Goal: Navigation & Orientation: Find specific page/section

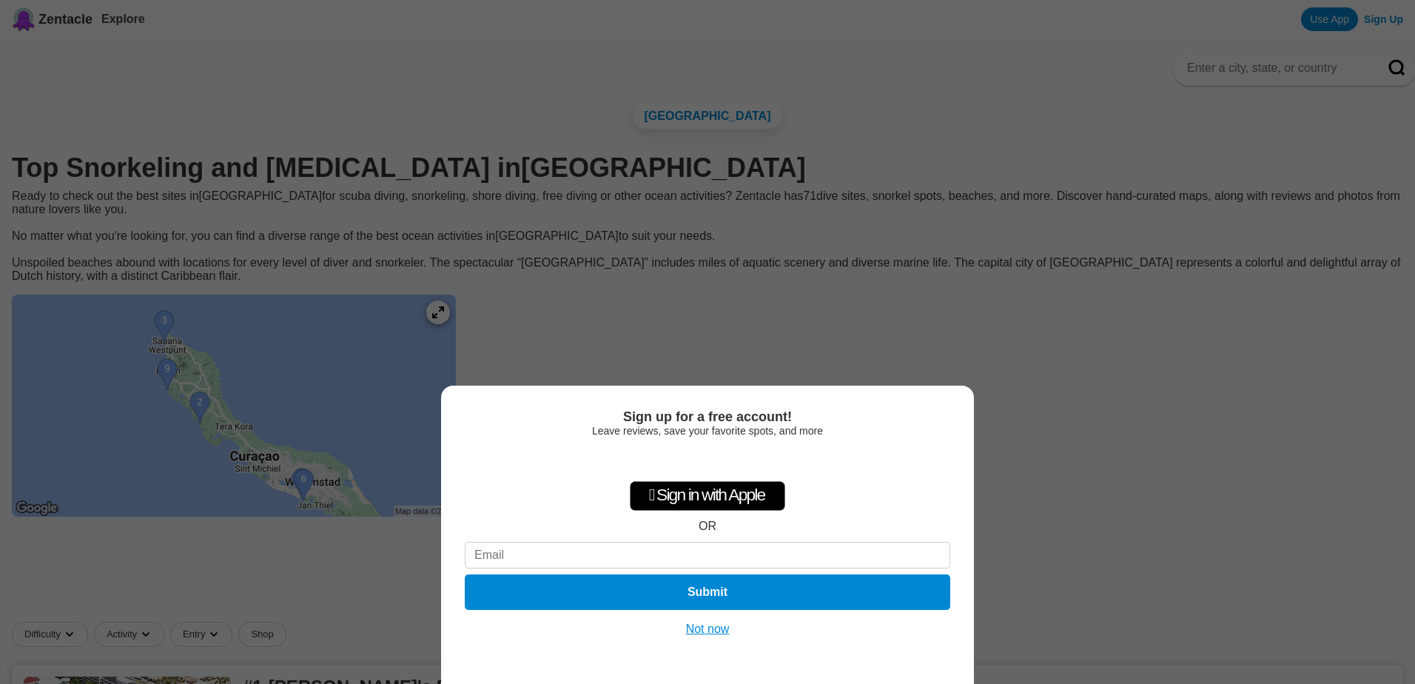
click at [715, 630] on button "Not now" at bounding box center [707, 628] width 53 height 15
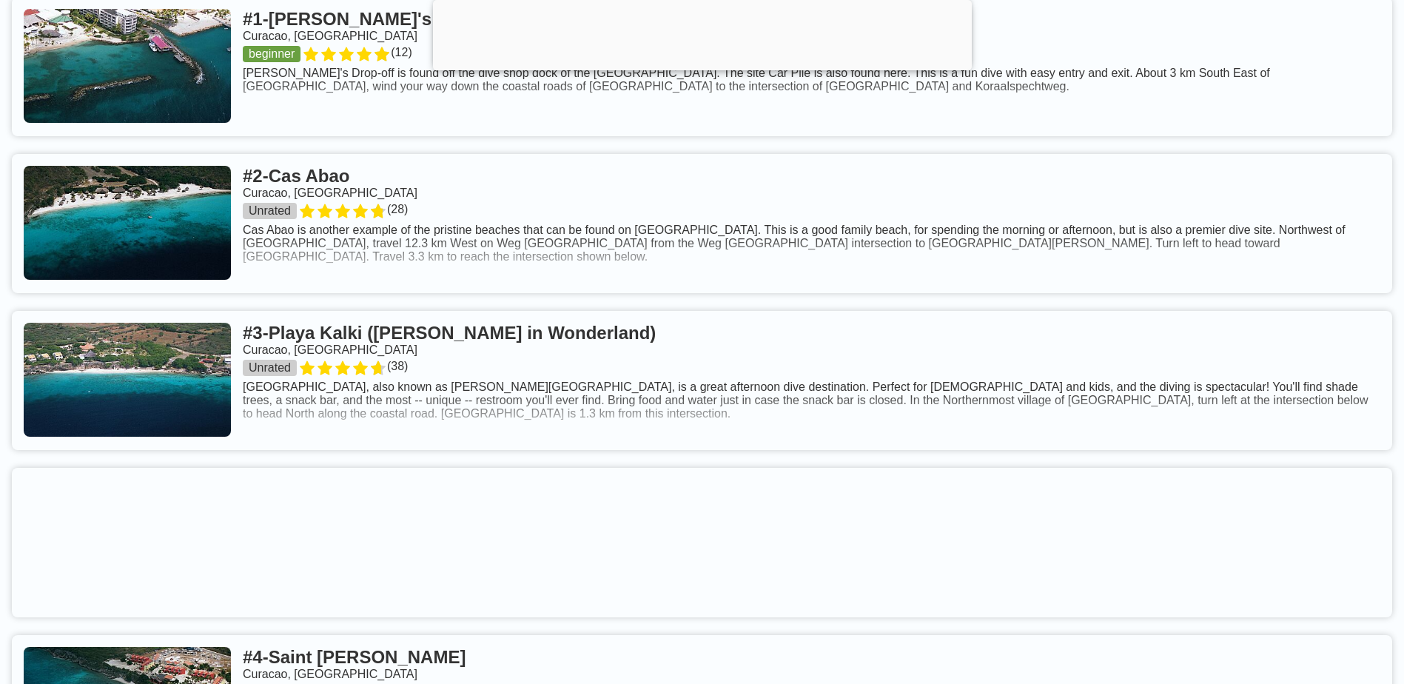
scroll to position [962, 0]
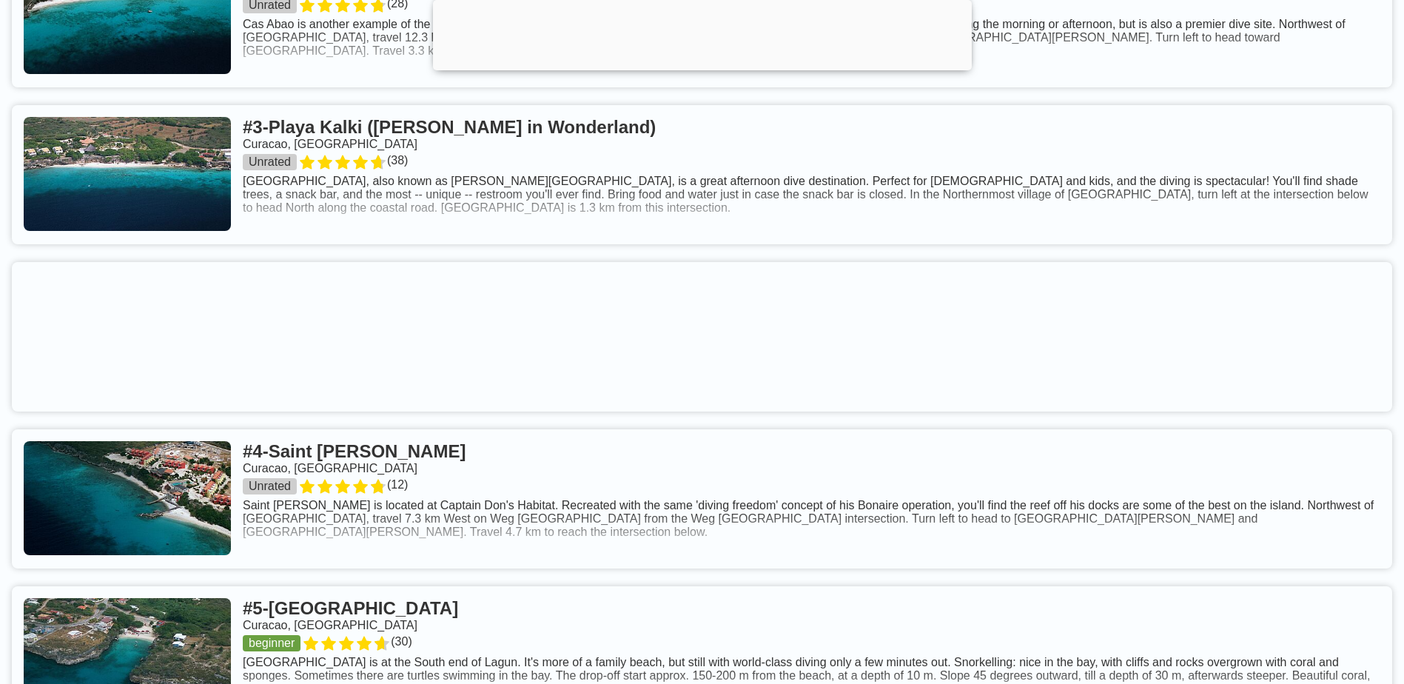
click at [741, 225] on link at bounding box center [702, 174] width 1380 height 139
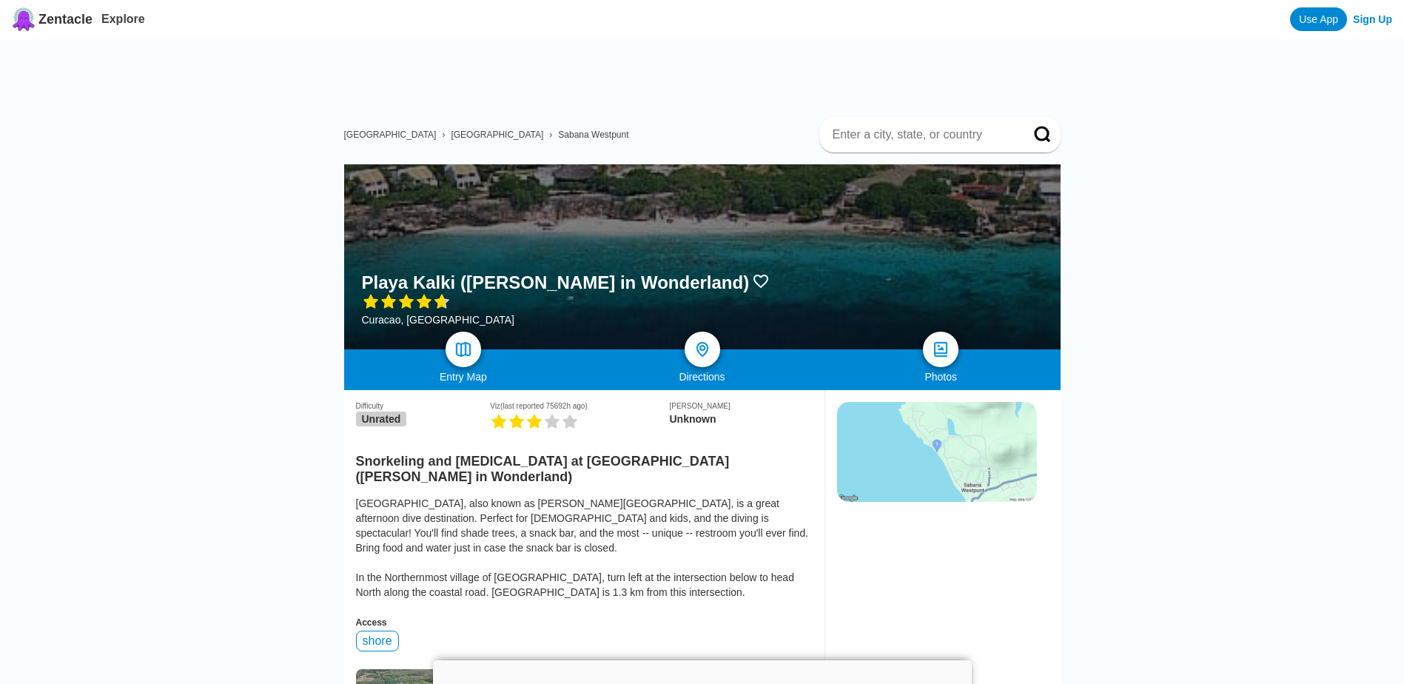
drag, startPoint x: 741, startPoint y: 266, endPoint x: 749, endPoint y: 258, distance: 11.0
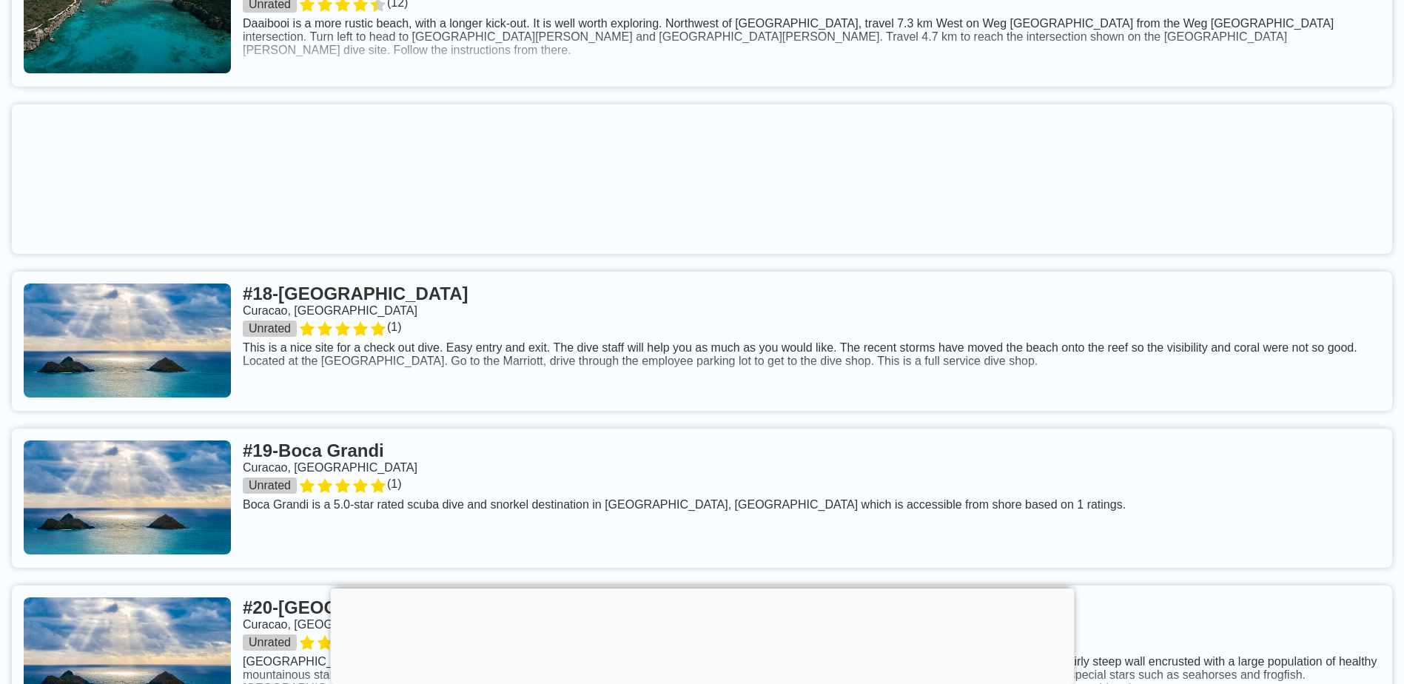
scroll to position [3699, 0]
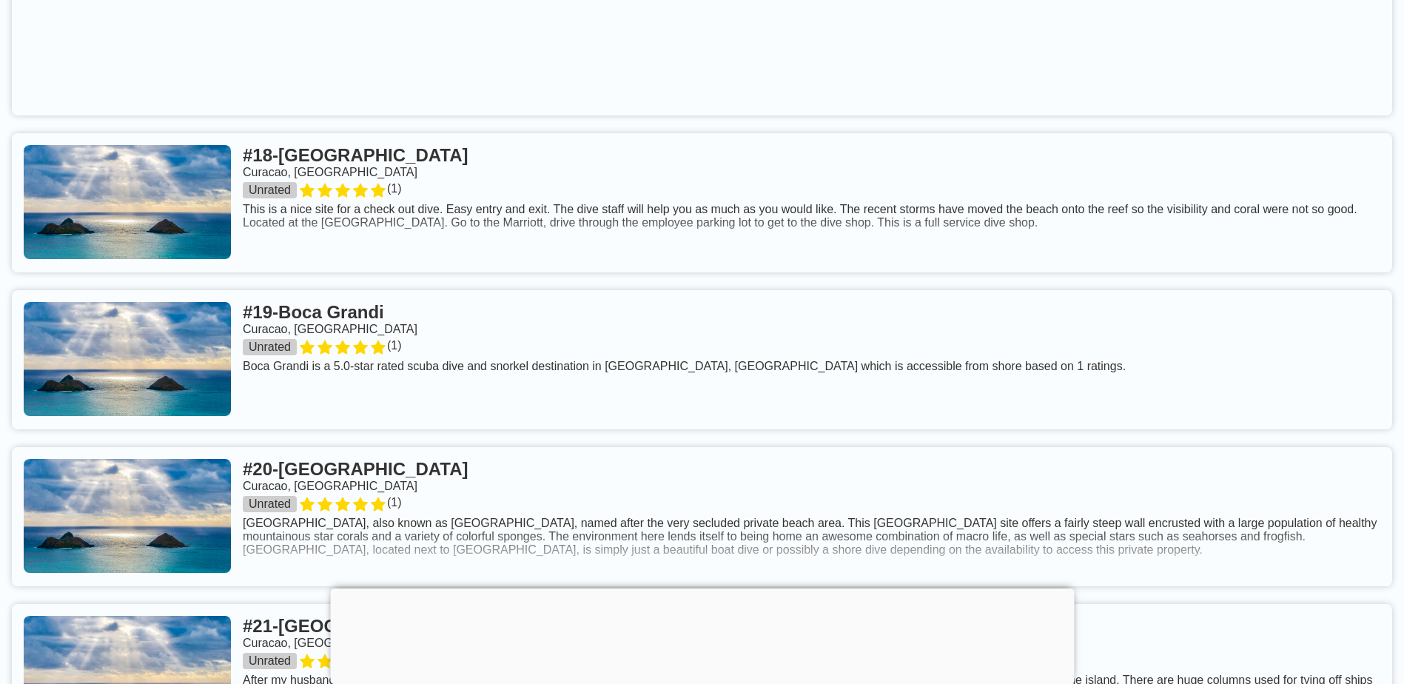
click at [475, 177] on link at bounding box center [702, 202] width 1380 height 139
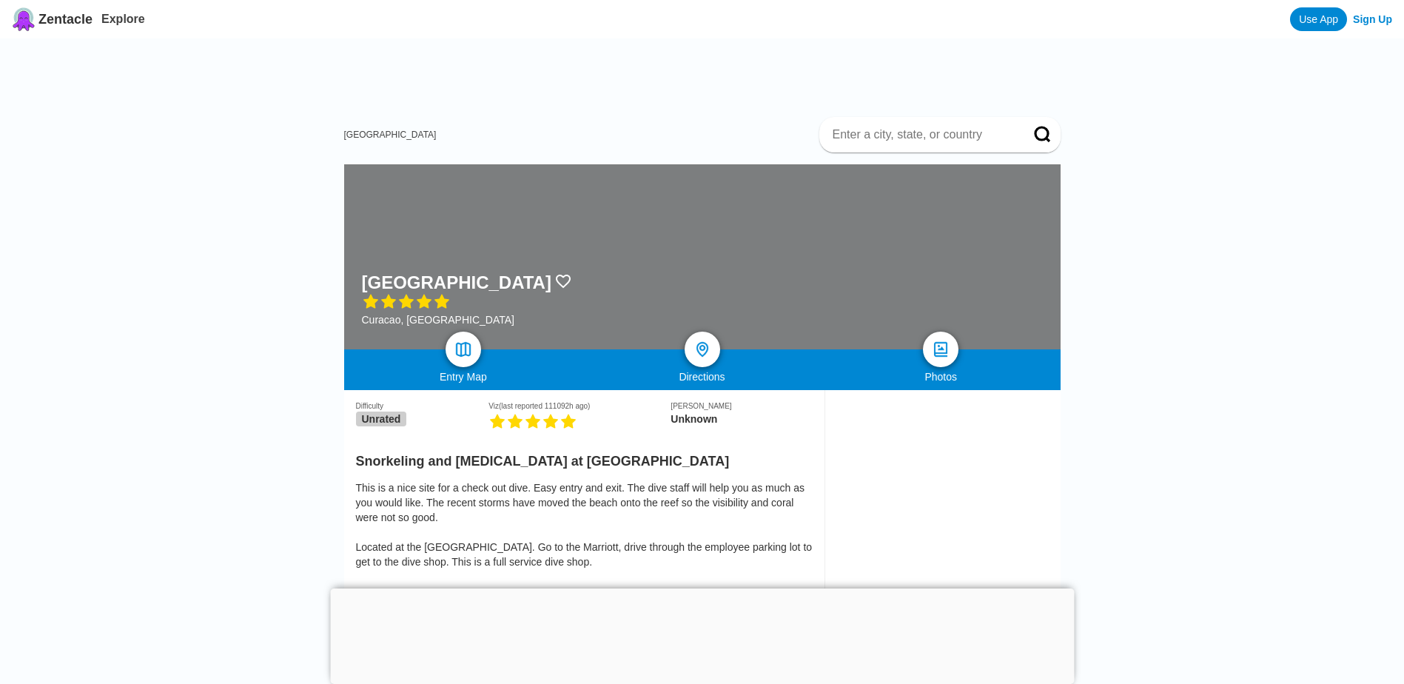
click at [622, 521] on div "This is a nice site for a check out dive. Easy entry and exit. The dive staff w…" at bounding box center [584, 524] width 456 height 89
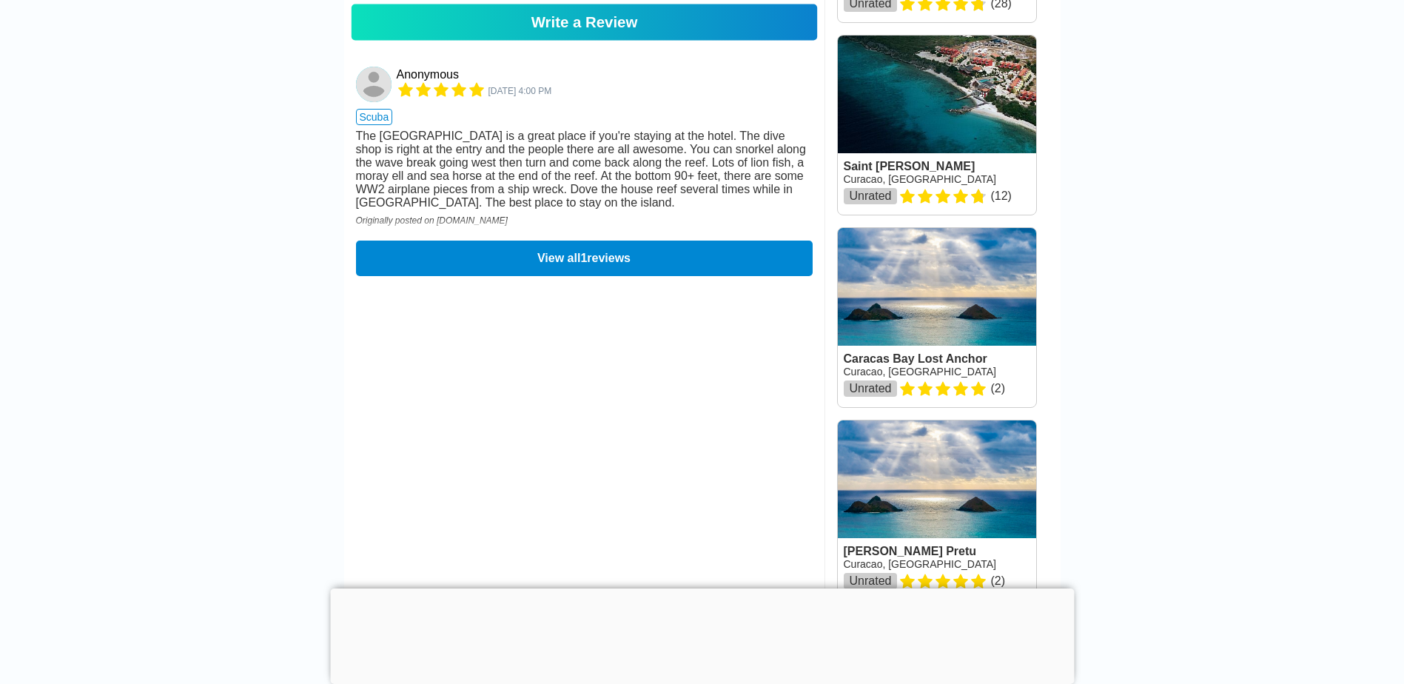
scroll to position [814, 0]
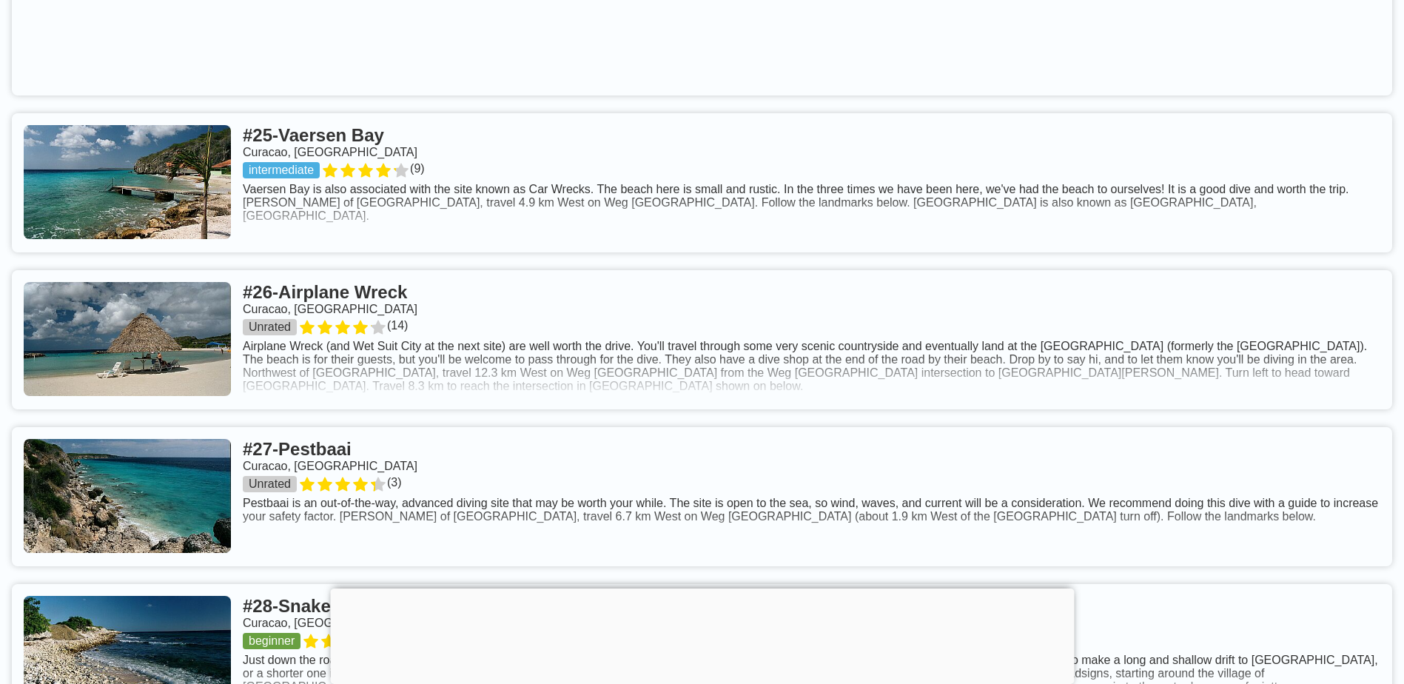
scroll to position [5253, 0]
